Goal: Task Accomplishment & Management: Manage account settings

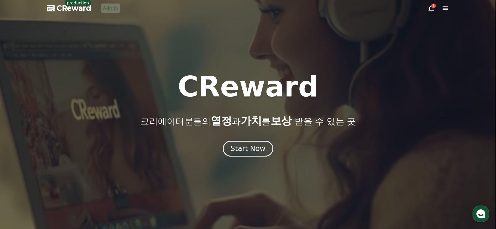
click at [444, 12] on div at bounding box center [248, 114] width 496 height 229
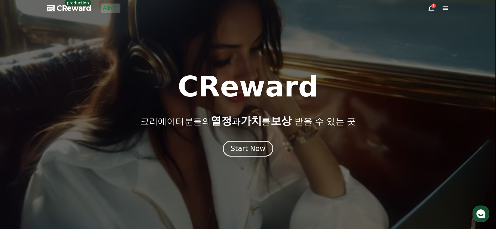
click at [447, 9] on icon at bounding box center [445, 8] width 7 height 7
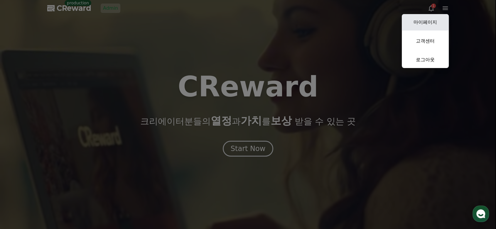
click at [435, 26] on link "마이페이지" at bounding box center [425, 22] width 47 height 16
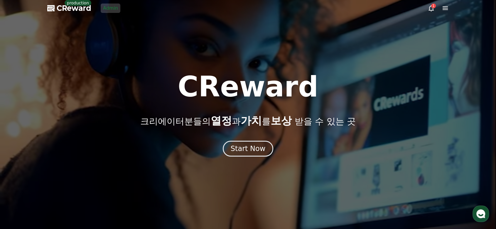
select select "**********"
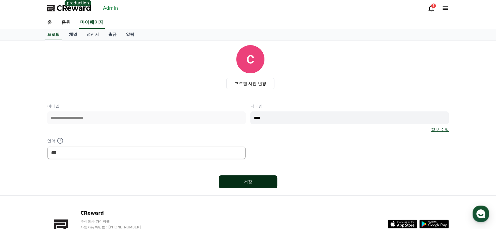
click at [242, 178] on button "저장" at bounding box center [248, 182] width 59 height 13
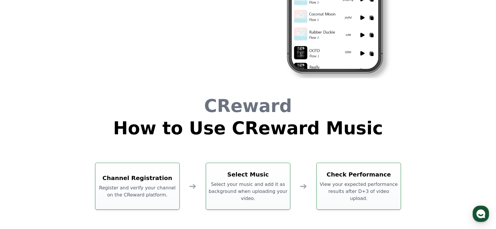
scroll to position [1602, 0]
